Goal: Use online tool/utility: Utilize a website feature to perform a specific function

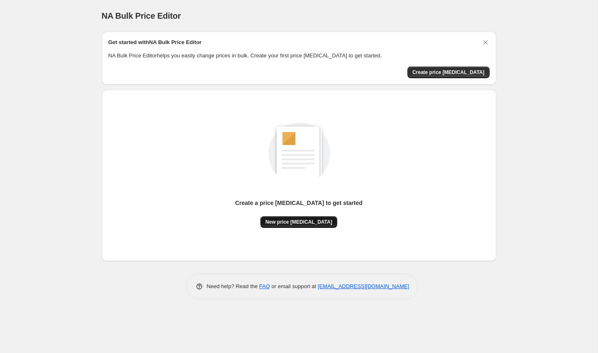
click at [303, 225] on button "New price [MEDICAL_DATA]" at bounding box center [299, 222] width 77 height 12
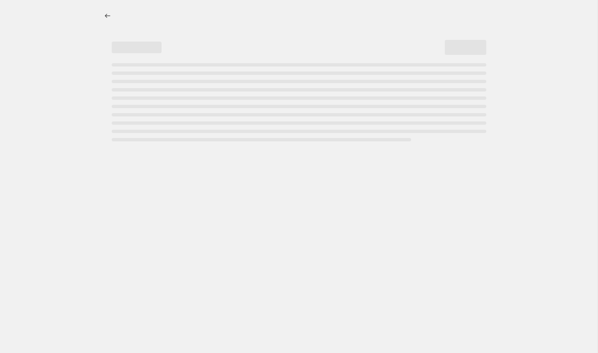
select select "percentage"
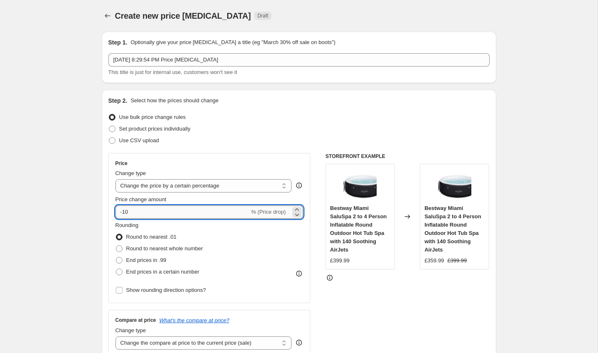
click at [150, 209] on input "-10" at bounding box center [183, 211] width 134 height 13
type input "-1"
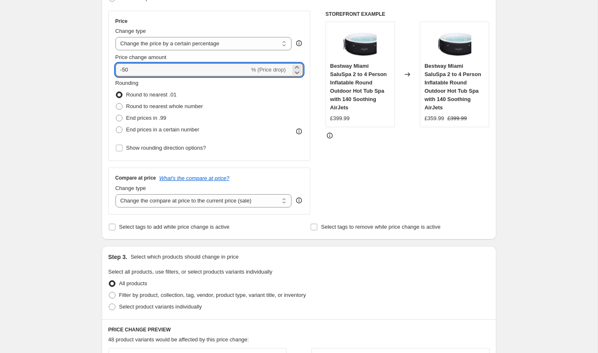
scroll to position [516, 0]
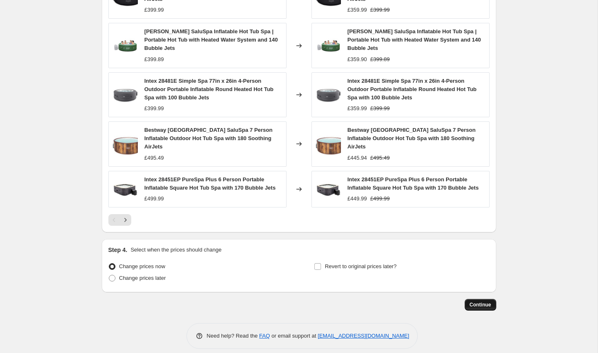
type input "-50"
click at [478, 301] on span "Continue" at bounding box center [481, 304] width 22 height 7
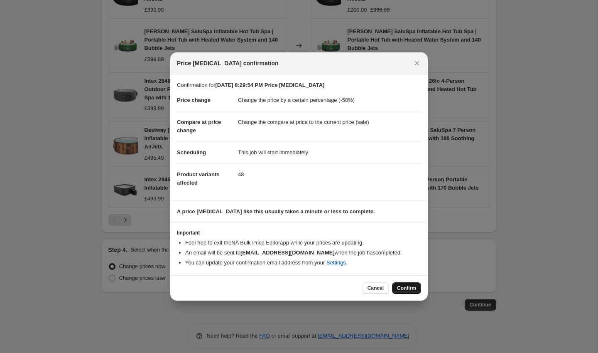
click at [405, 286] on span "Confirm" at bounding box center [406, 288] width 19 height 7
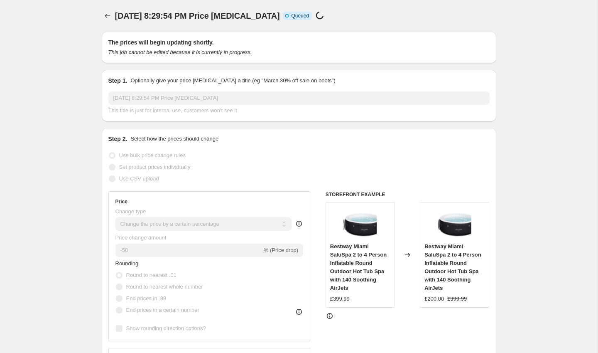
scroll to position [516, 0]
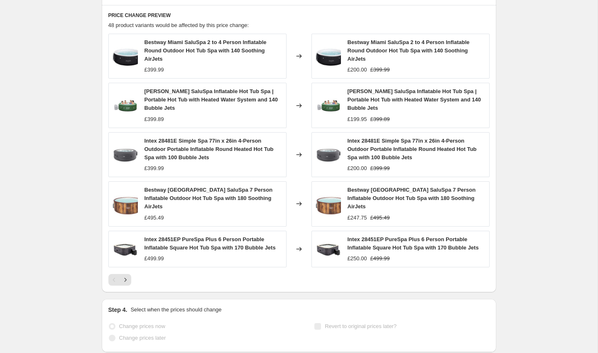
select select "percentage"
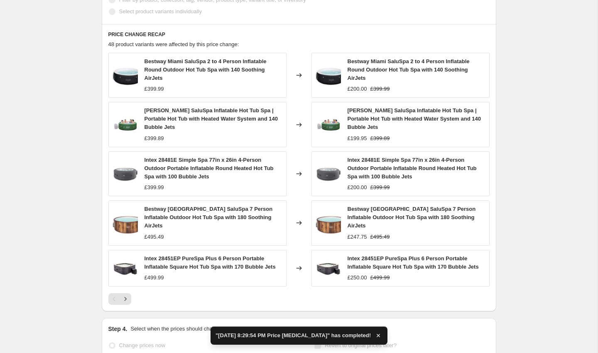
scroll to position [0, 0]
